Goal: Task Accomplishment & Management: Manage account settings

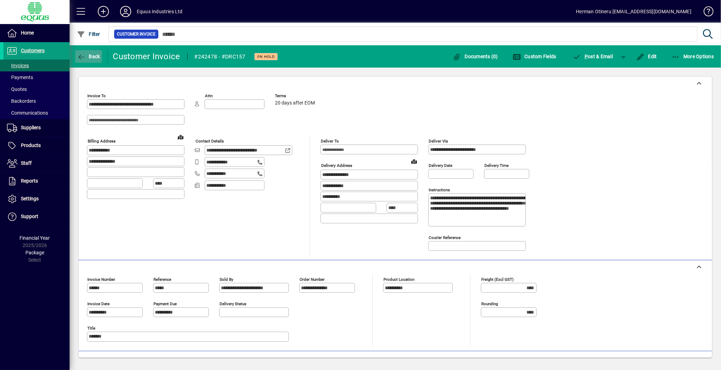
click at [84, 56] on icon "button" at bounding box center [81, 57] width 9 height 7
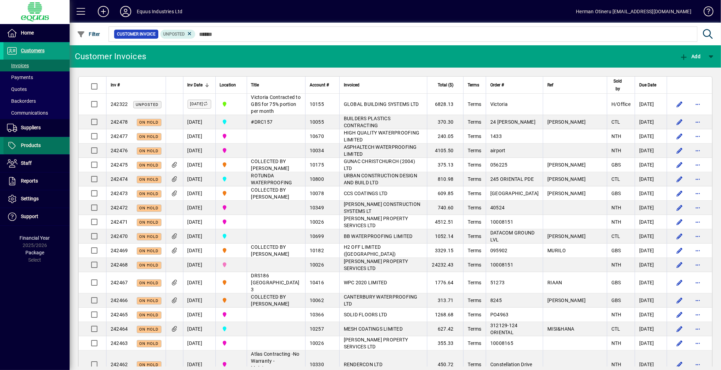
click at [30, 141] on span "Products" at bounding box center [21, 145] width 37 height 8
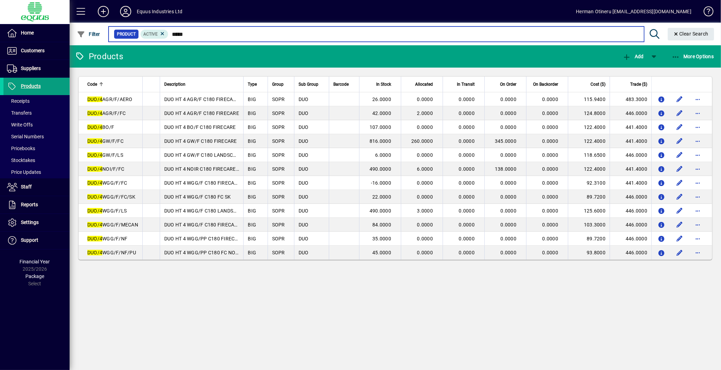
type input "*****"
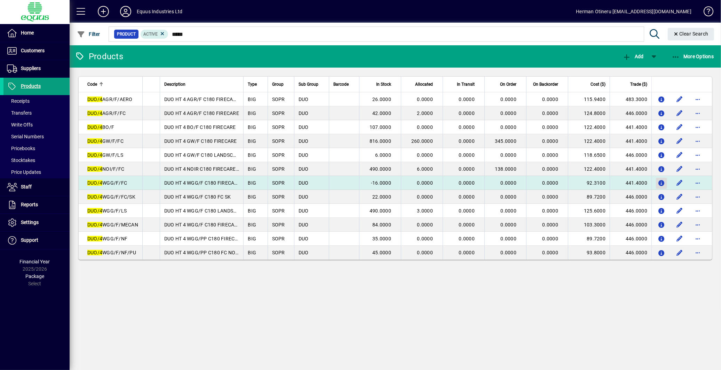
click at [659, 181] on icon "button" at bounding box center [661, 183] width 7 height 6
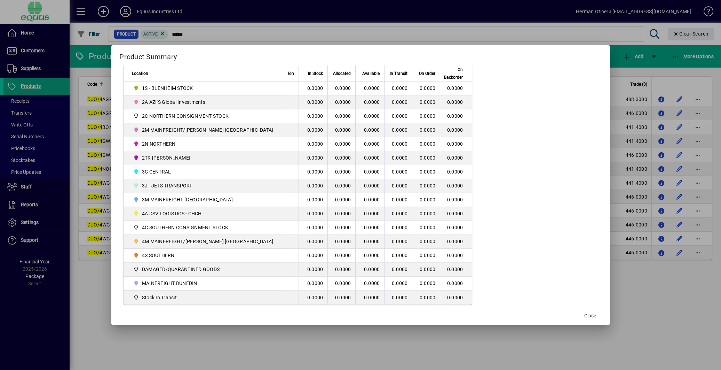
scroll to position [155, 0]
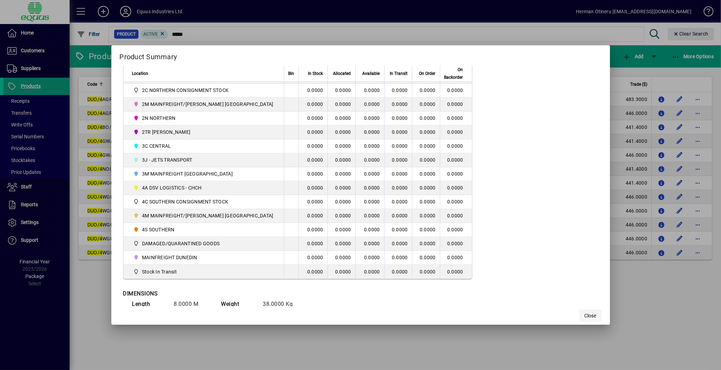
click at [585, 317] on span "Close" at bounding box center [591, 315] width 12 height 7
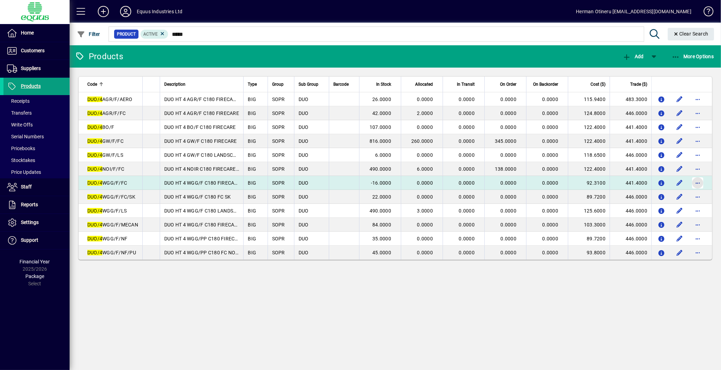
click at [700, 181] on span "button" at bounding box center [698, 182] width 17 height 17
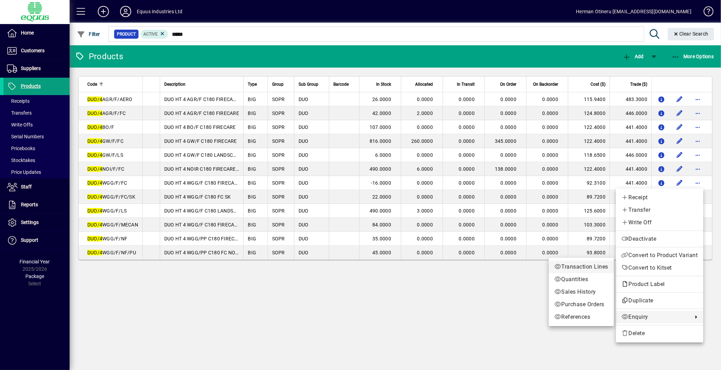
click at [580, 267] on span "Transaction Lines" at bounding box center [582, 266] width 54 height 8
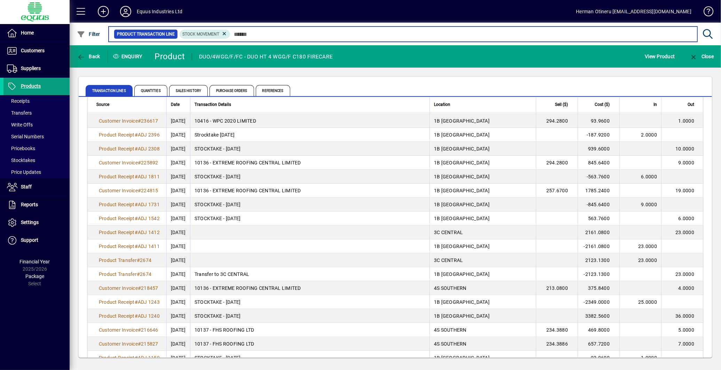
scroll to position [39, 0]
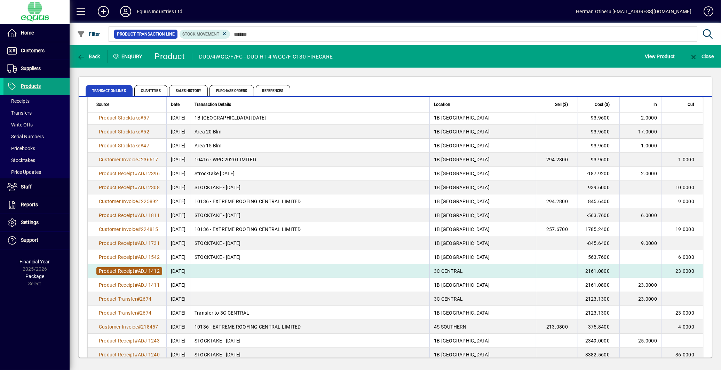
click at [151, 272] on span "ADJ 1412" at bounding box center [149, 271] width 22 height 6
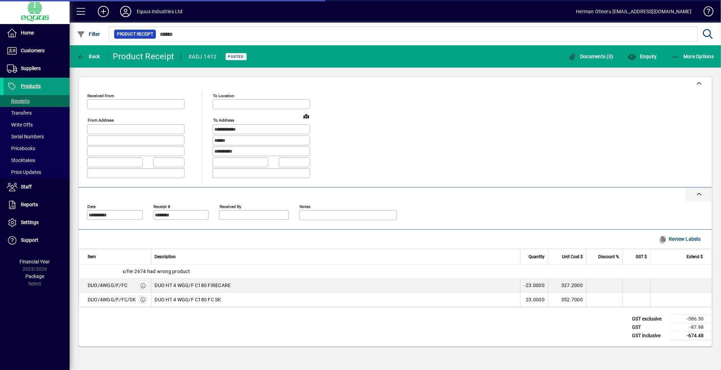
type input "**********"
click at [77, 54] on icon "button" at bounding box center [81, 57] width 9 height 7
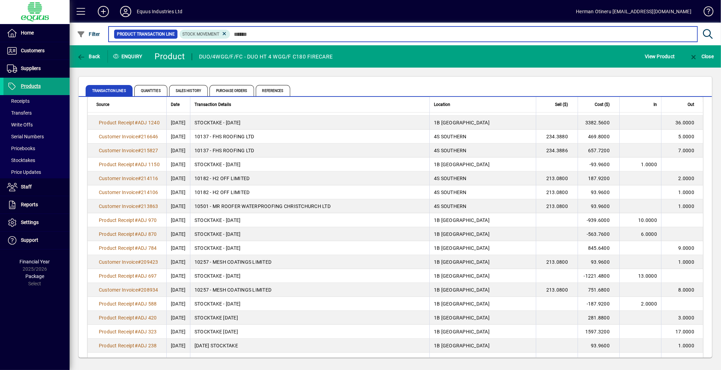
scroll to position [302, 0]
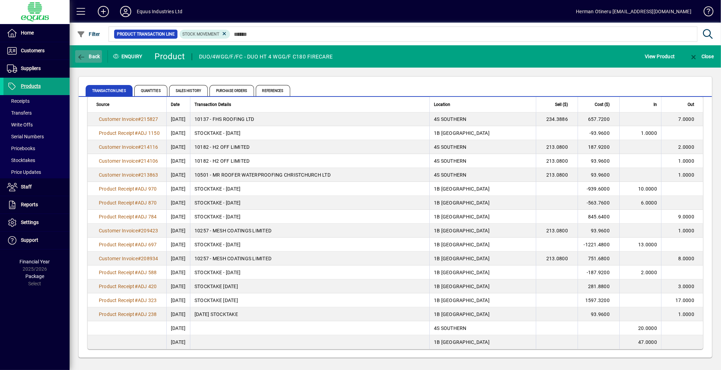
click at [89, 60] on span "button" at bounding box center [88, 56] width 27 height 17
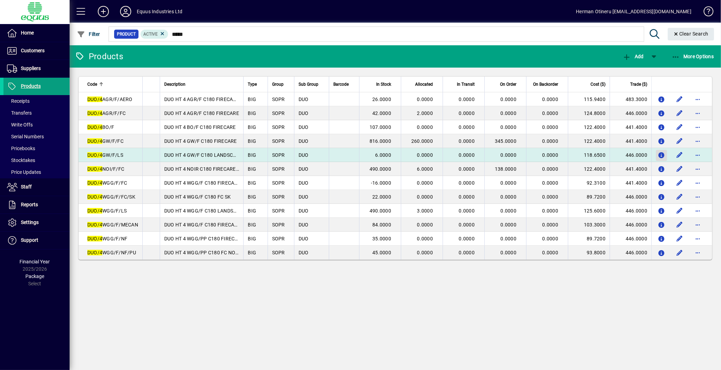
click at [663, 154] on icon "button" at bounding box center [661, 155] width 7 height 6
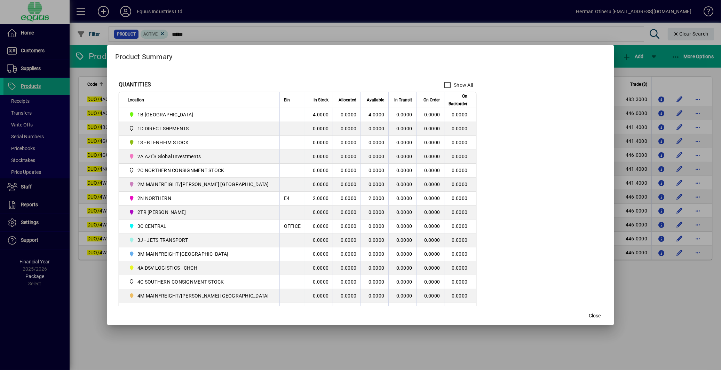
scroll to position [71, 0]
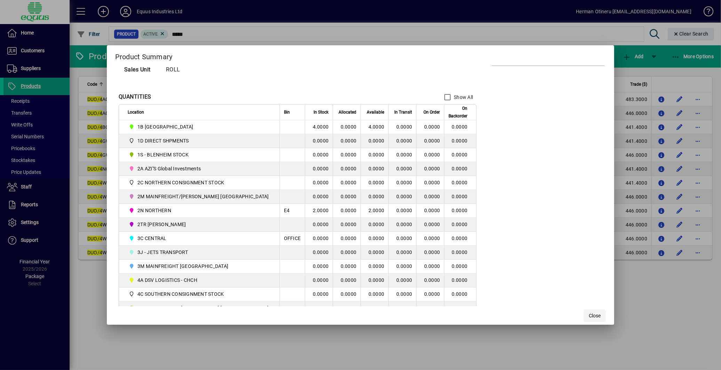
click at [584, 319] on span "button" at bounding box center [595, 315] width 22 height 17
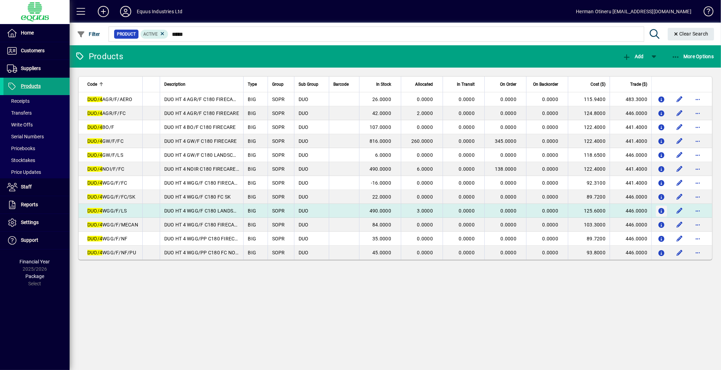
click at [660, 210] on icon "button" at bounding box center [661, 211] width 7 height 6
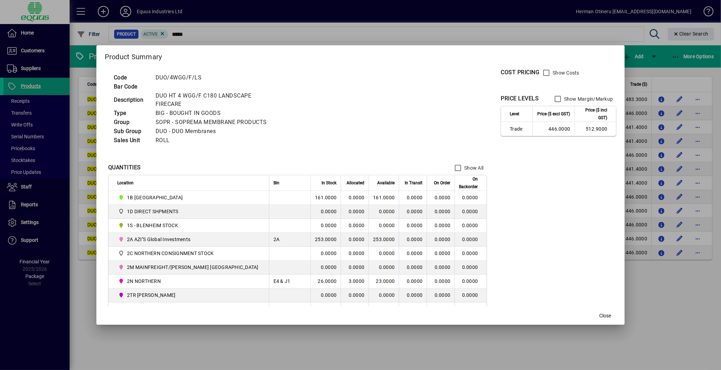
scroll to position [39, 0]
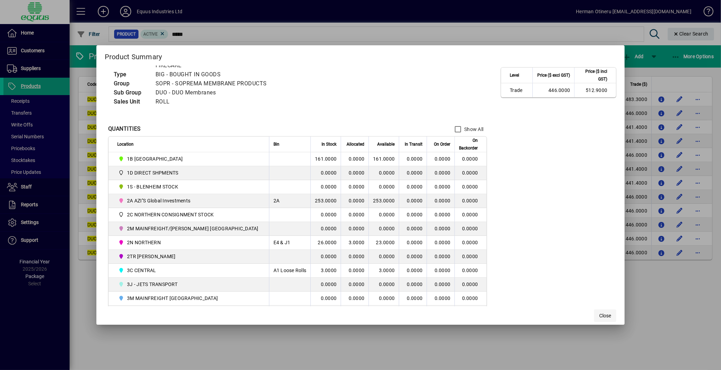
click at [599, 315] on span "Close" at bounding box center [605, 315] width 12 height 7
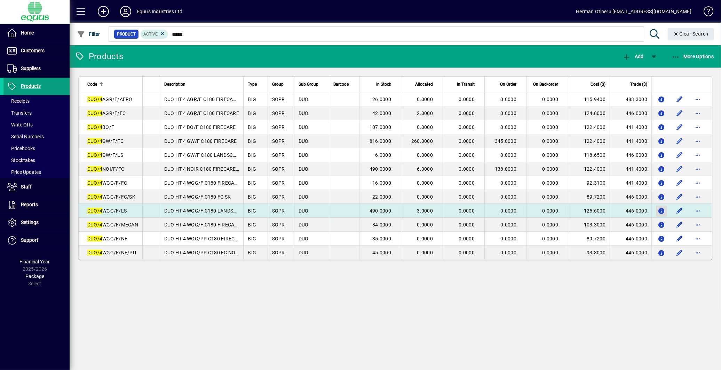
click at [662, 213] on icon "button" at bounding box center [661, 211] width 7 height 6
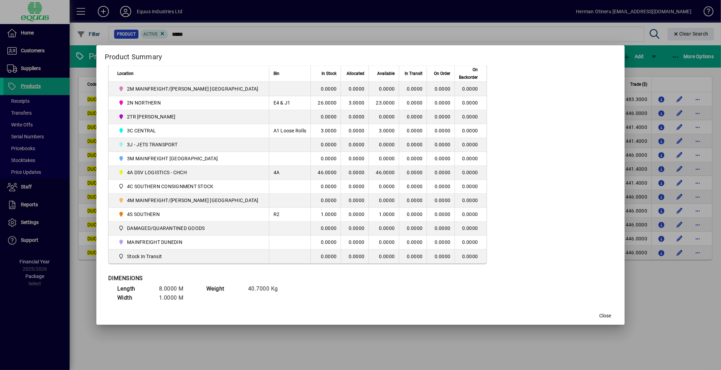
scroll to position [187, 0]
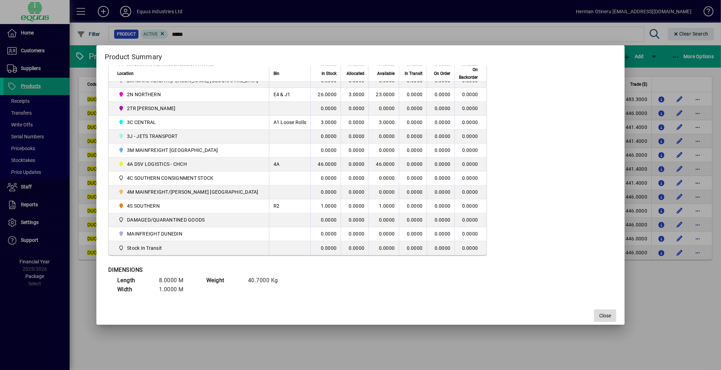
click at [599, 315] on span "Close" at bounding box center [605, 315] width 12 height 7
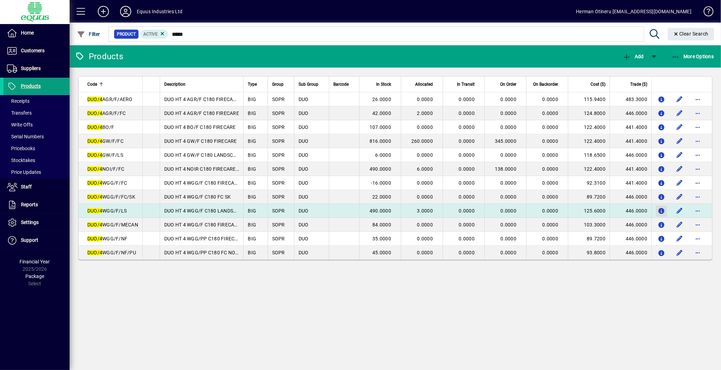
click at [662, 210] on icon "button" at bounding box center [661, 211] width 7 height 6
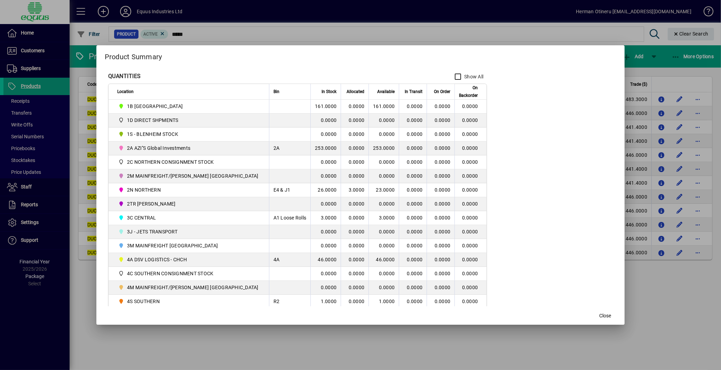
scroll to position [77, 0]
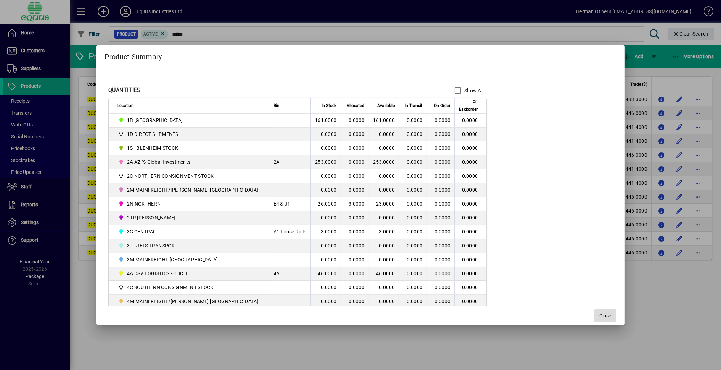
click at [599, 312] on span "Close" at bounding box center [605, 315] width 12 height 7
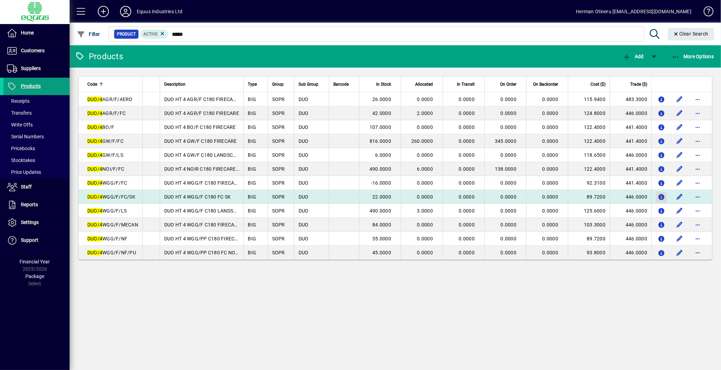
click at [660, 198] on icon "button" at bounding box center [661, 197] width 7 height 6
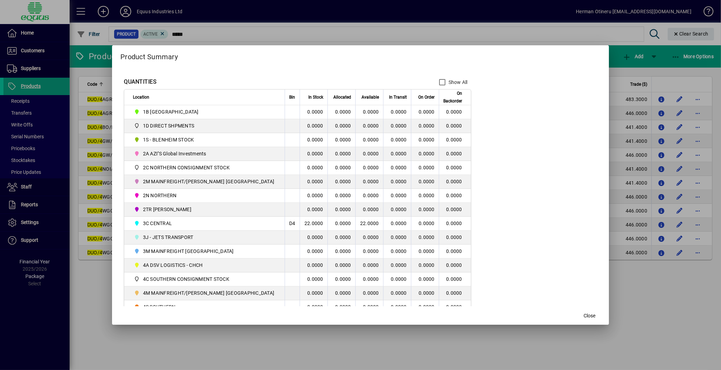
drag, startPoint x: 576, startPoint y: 312, endPoint x: 625, endPoint y: 304, distance: 49.3
click at [584, 312] on span "Close" at bounding box center [590, 315] width 12 height 7
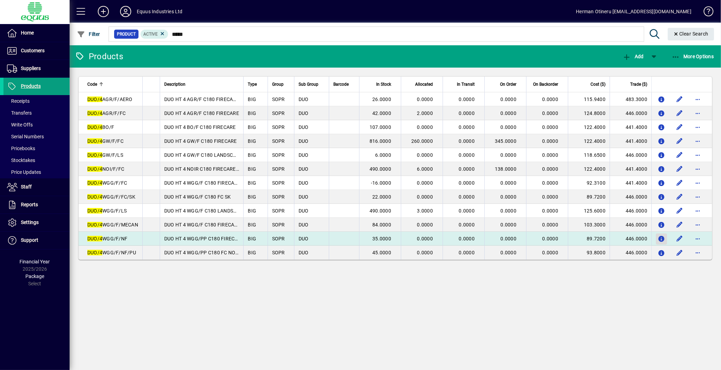
click at [656, 240] on span "button" at bounding box center [661, 238] width 11 height 17
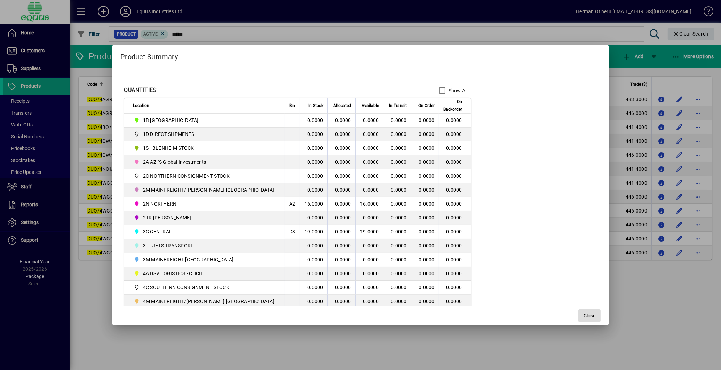
click at [584, 315] on span "Close" at bounding box center [590, 315] width 12 height 7
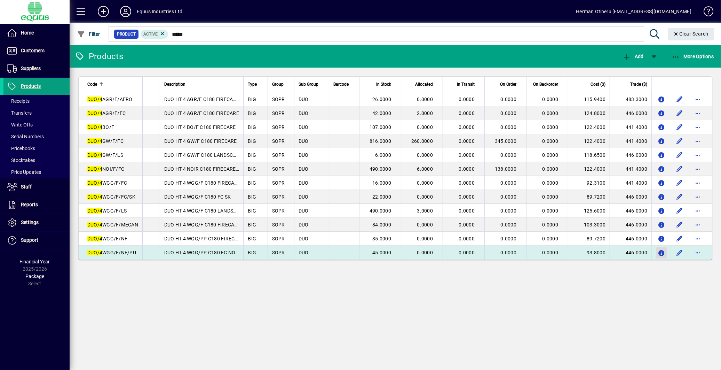
click at [663, 255] on icon "button" at bounding box center [661, 253] width 7 height 6
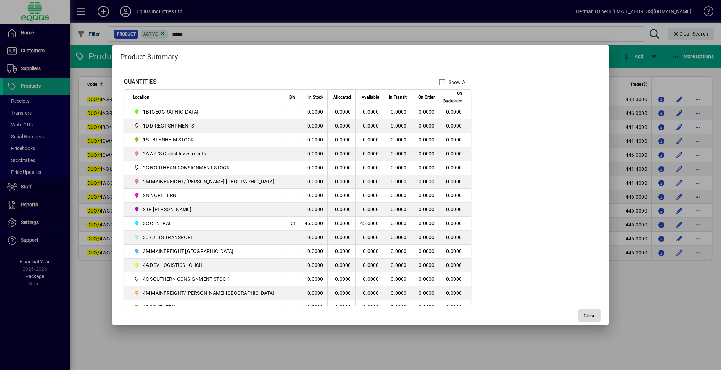
click at [584, 314] on span "Close" at bounding box center [590, 315] width 12 height 7
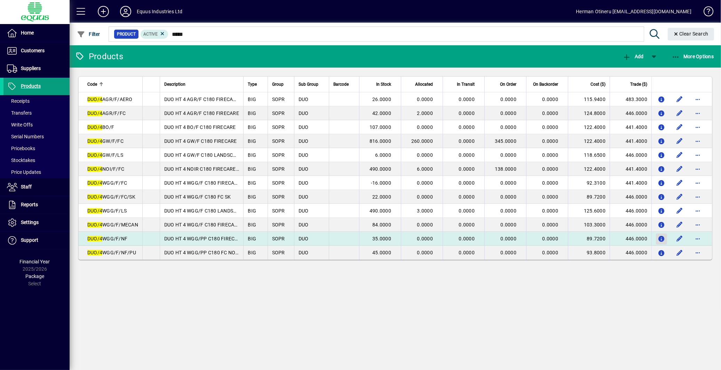
click at [662, 239] on icon "button" at bounding box center [661, 239] width 7 height 6
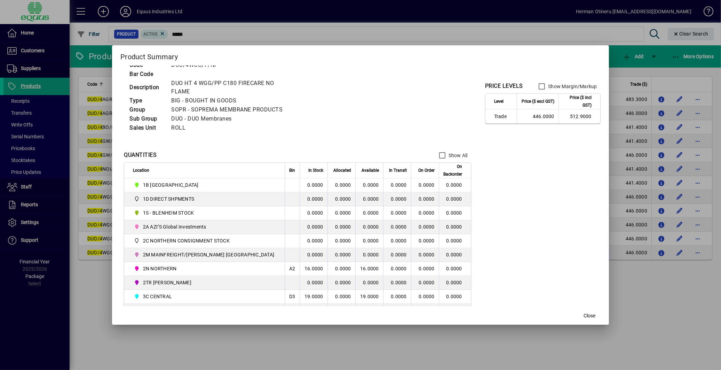
scroll to position [0, 0]
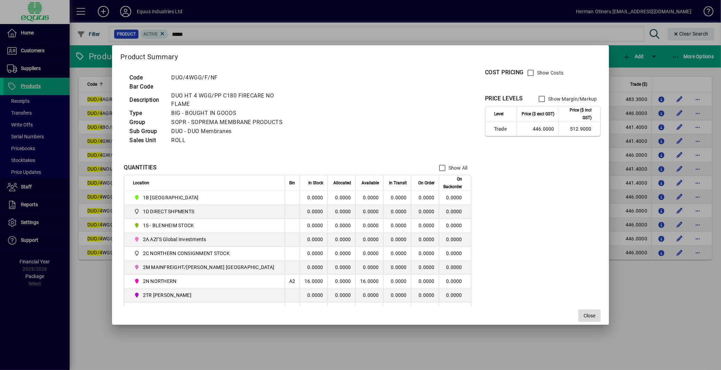
click at [584, 316] on span "Close" at bounding box center [590, 315] width 12 height 7
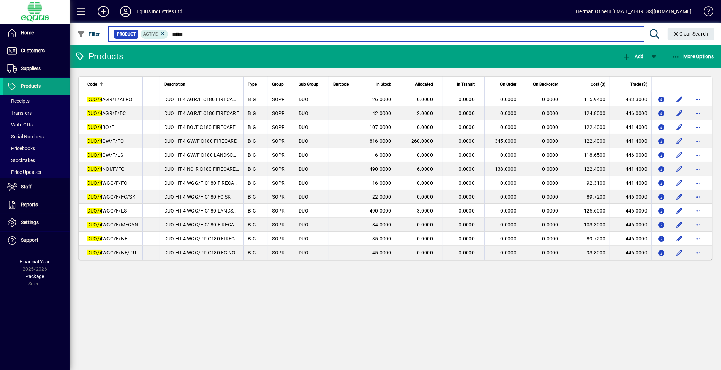
click at [189, 33] on input "*****" at bounding box center [403, 34] width 470 height 10
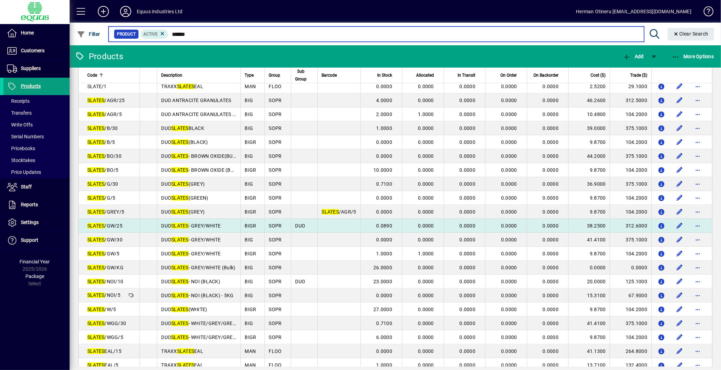
scroll to position [55, 0]
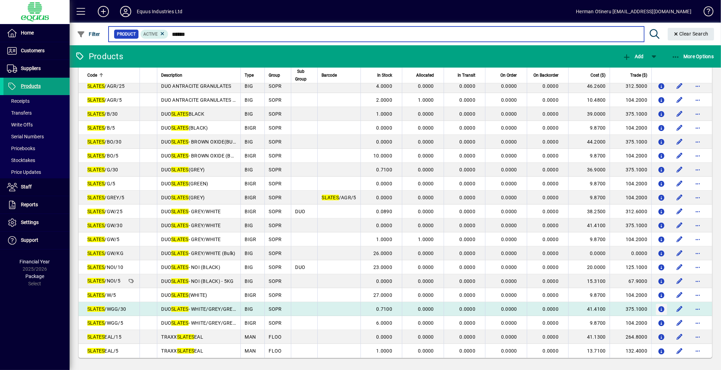
type input "******"
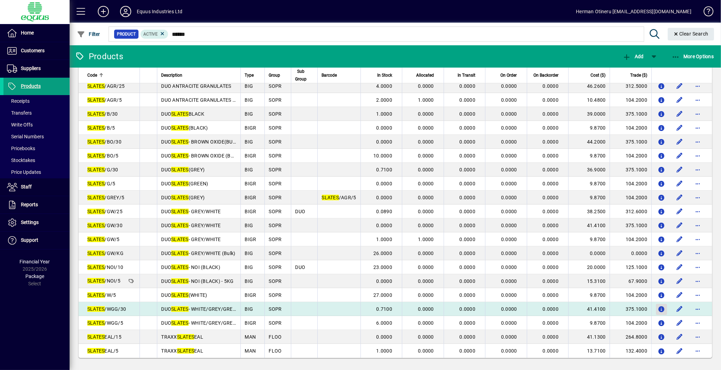
click at [658, 311] on icon "button" at bounding box center [661, 309] width 7 height 6
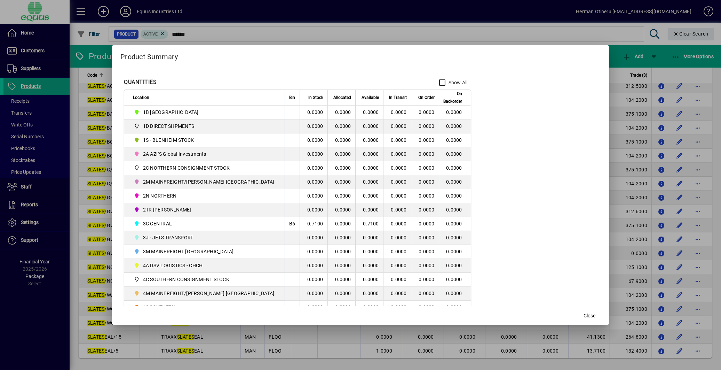
scroll to position [77, 0]
click at [584, 319] on span "Close" at bounding box center [590, 315] width 12 height 7
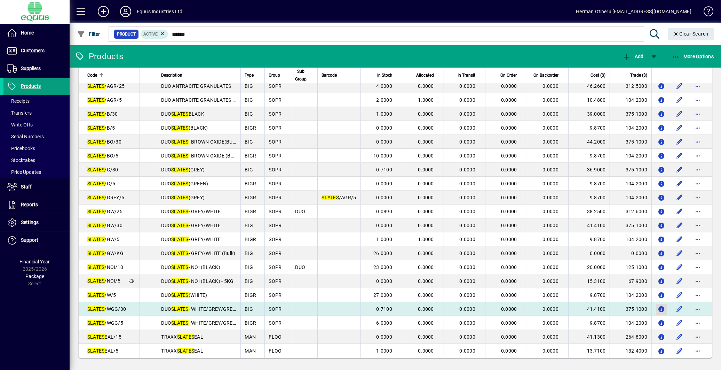
click at [658, 308] on icon "button" at bounding box center [661, 309] width 7 height 6
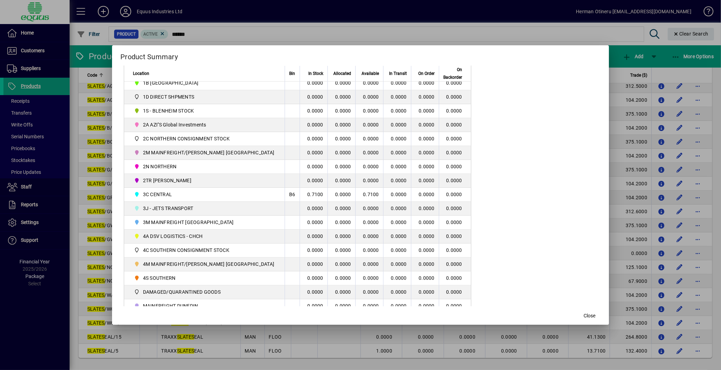
scroll to position [116, 0]
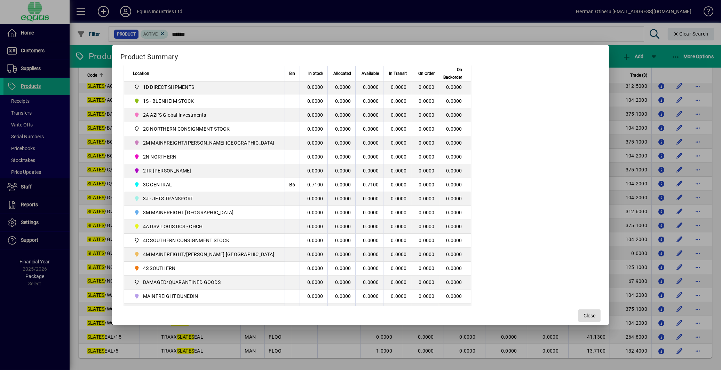
click at [584, 317] on span "Close" at bounding box center [590, 315] width 12 height 7
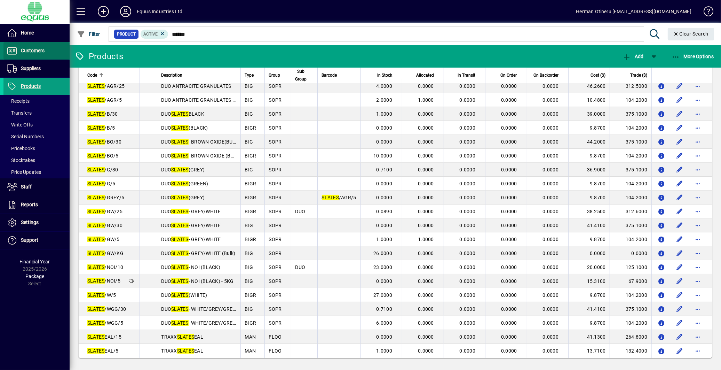
click at [29, 50] on span "Customers" at bounding box center [33, 51] width 24 height 6
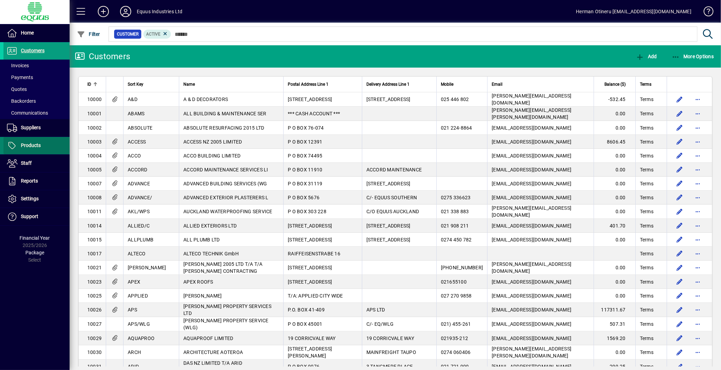
click at [31, 144] on span "Products" at bounding box center [31, 145] width 20 height 6
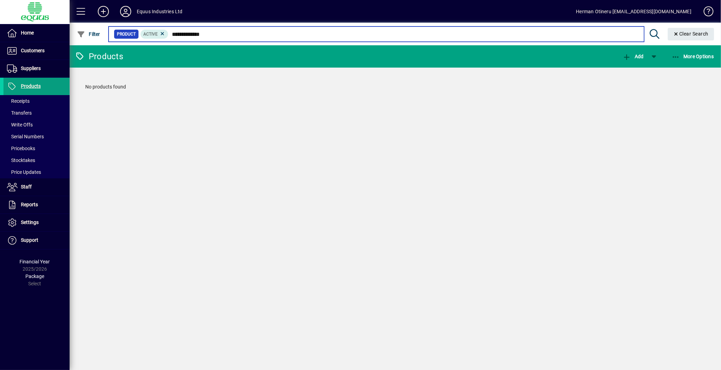
click at [199, 32] on input "**********" at bounding box center [403, 34] width 470 height 10
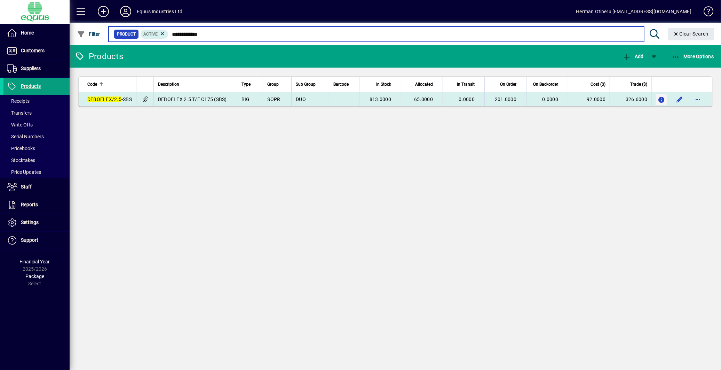
type input "**********"
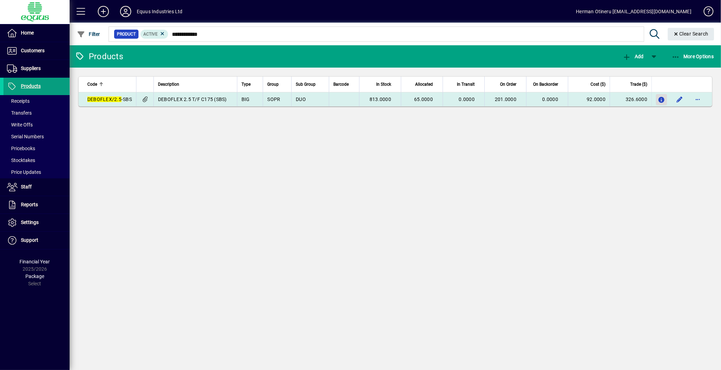
click at [659, 97] on icon "button" at bounding box center [661, 100] width 7 height 6
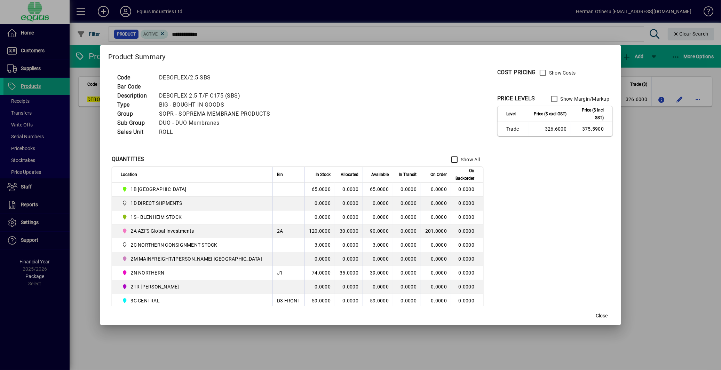
scroll to position [77, 0]
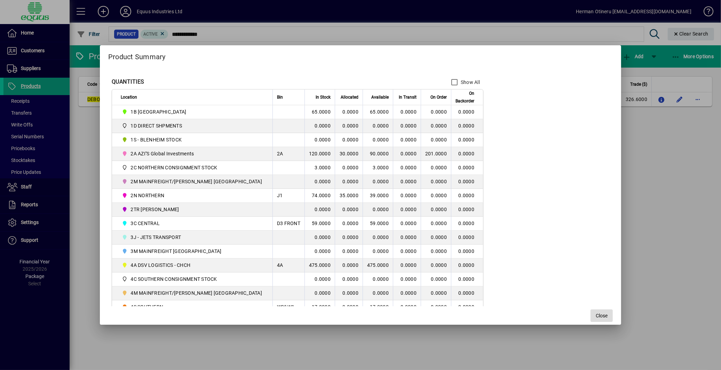
click at [596, 312] on span "Close" at bounding box center [602, 315] width 12 height 7
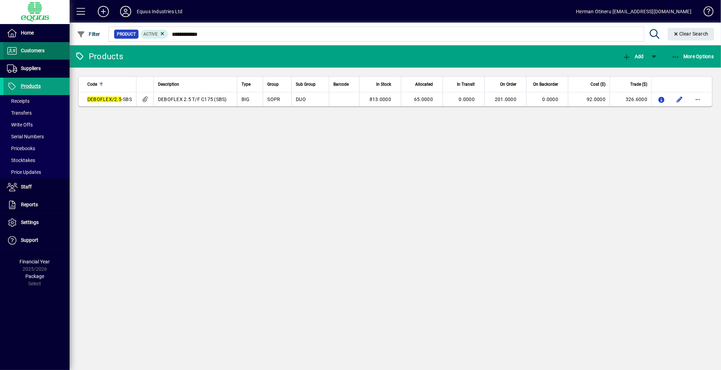
click at [27, 51] on span "Customers" at bounding box center [33, 51] width 24 height 6
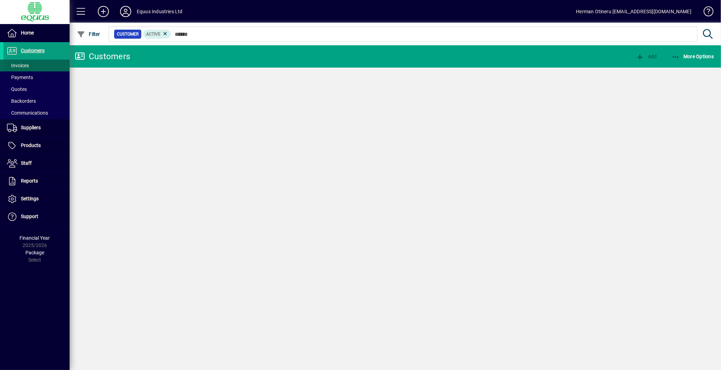
click at [27, 66] on span "Invoices" at bounding box center [18, 66] width 22 height 6
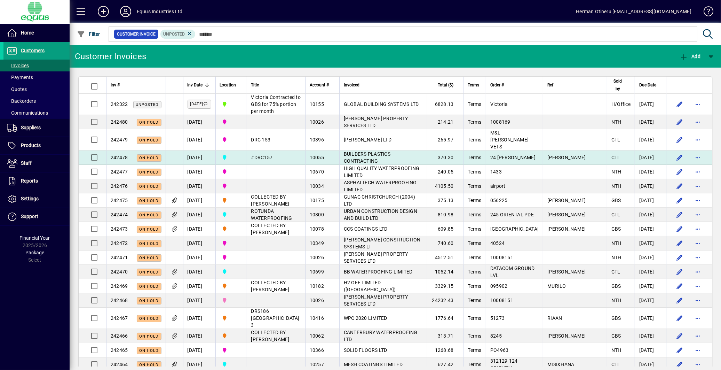
click at [260, 152] on td "#DRC157" at bounding box center [276, 157] width 58 height 14
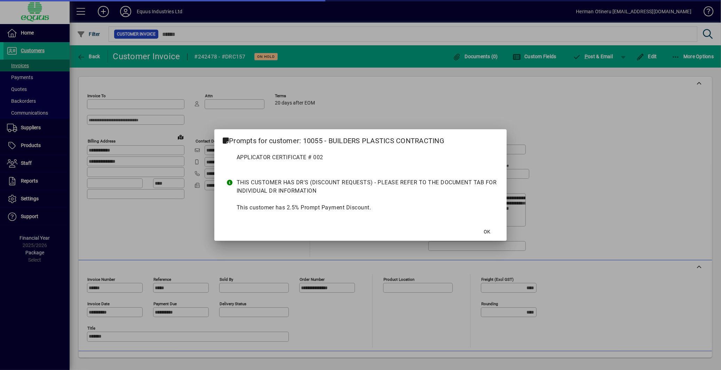
type input "**********"
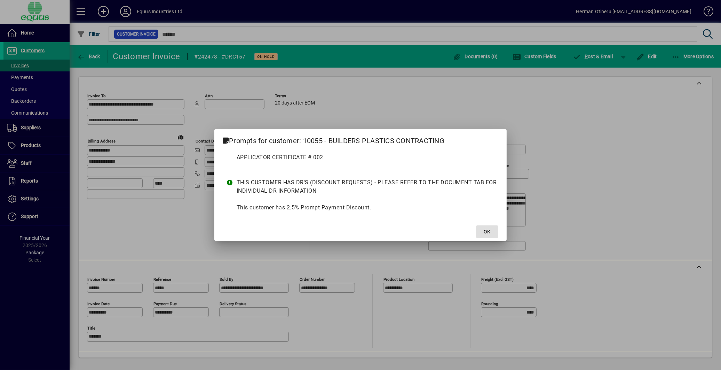
click at [489, 230] on span "OK" at bounding box center [487, 231] width 7 height 7
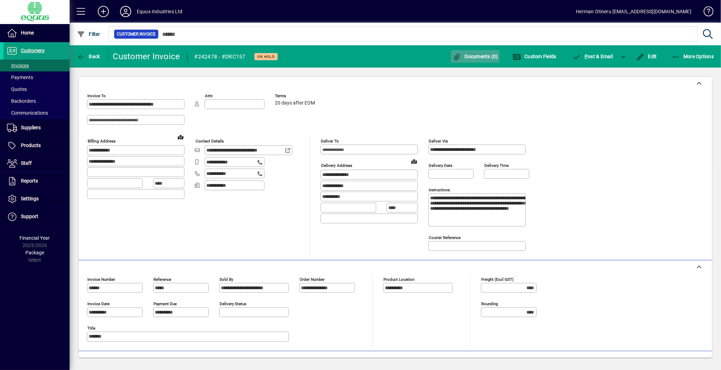
click at [475, 55] on span "Documents (0)" at bounding box center [475, 57] width 45 height 6
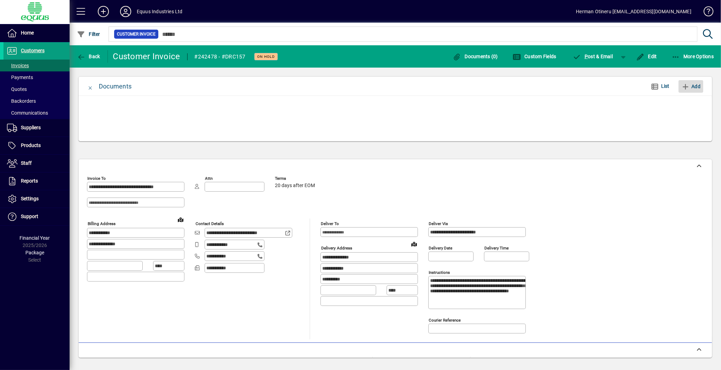
click at [690, 86] on span "Add" at bounding box center [691, 86] width 19 height 11
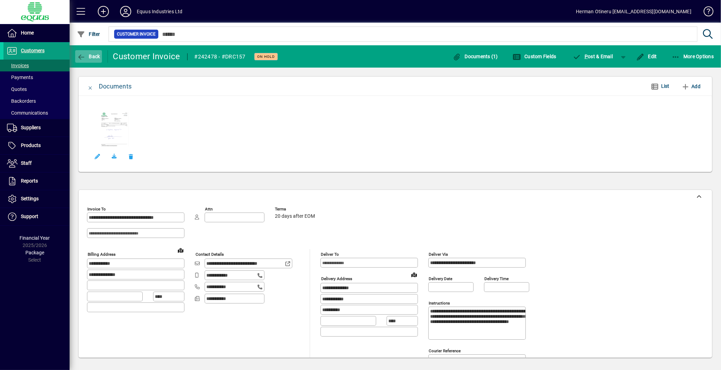
click at [81, 57] on icon "button" at bounding box center [81, 57] width 9 height 7
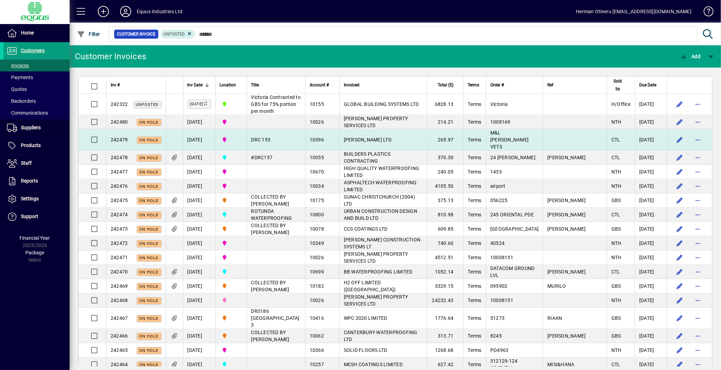
click at [375, 147] on td "[PERSON_NAME] LTD" at bounding box center [383, 139] width 88 height 21
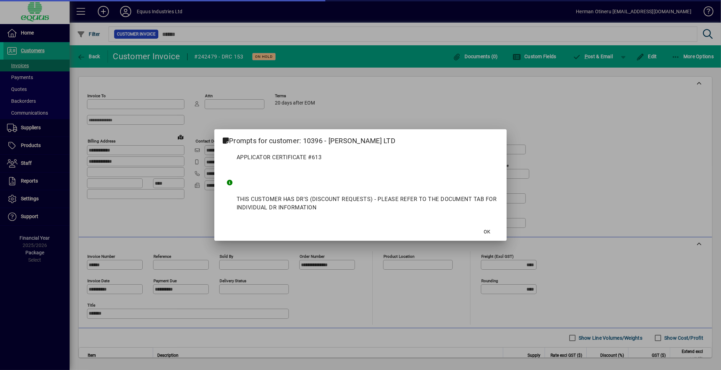
type input "**********"
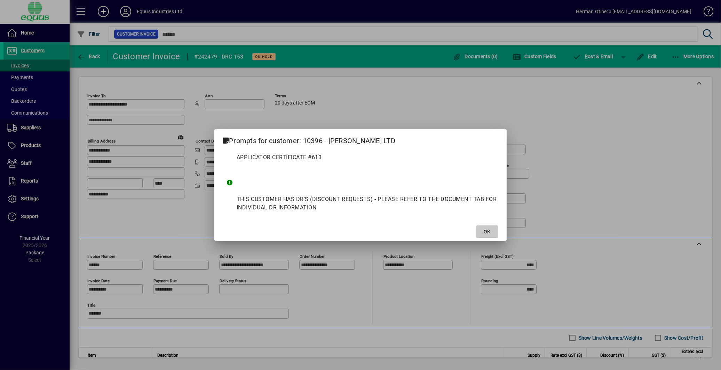
click at [477, 229] on span at bounding box center [487, 231] width 22 height 17
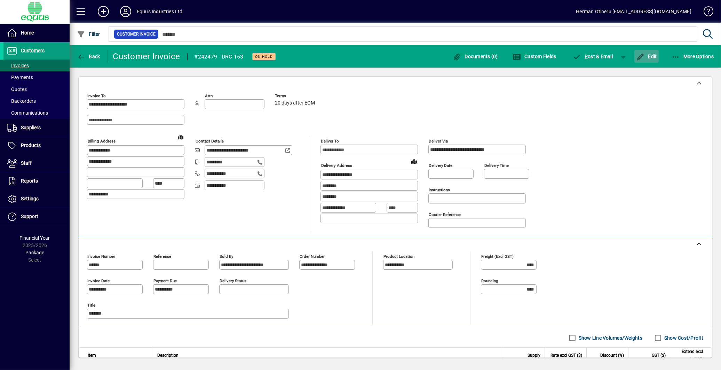
click at [651, 58] on span "Edit" at bounding box center [646, 57] width 21 height 6
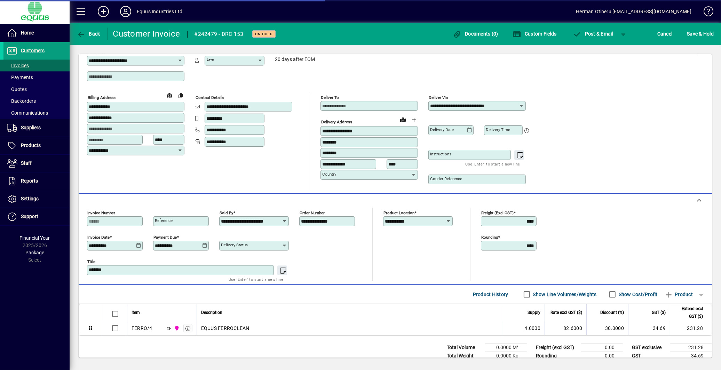
scroll to position [41, 0]
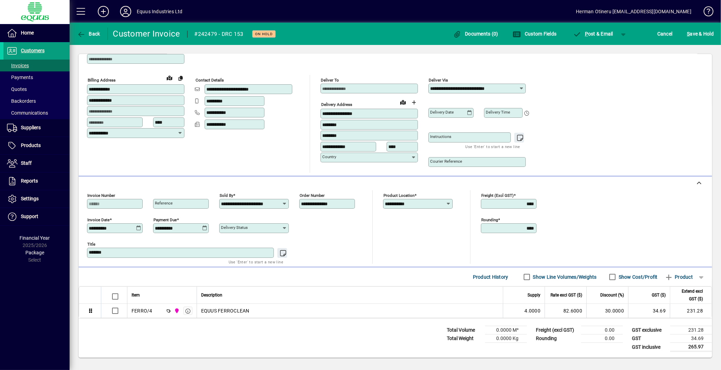
click at [91, 252] on textarea "*******" at bounding box center [181, 253] width 185 height 6
click at [690, 33] on span "S ave & Hold" at bounding box center [700, 33] width 27 height 11
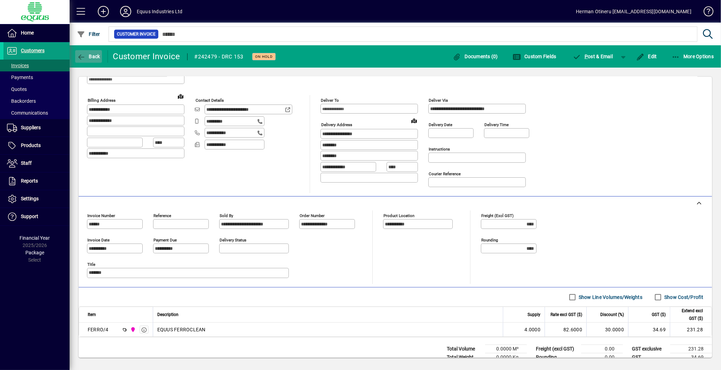
click at [91, 60] on span "button" at bounding box center [88, 56] width 27 height 17
